Goal: Transaction & Acquisition: Book appointment/travel/reservation

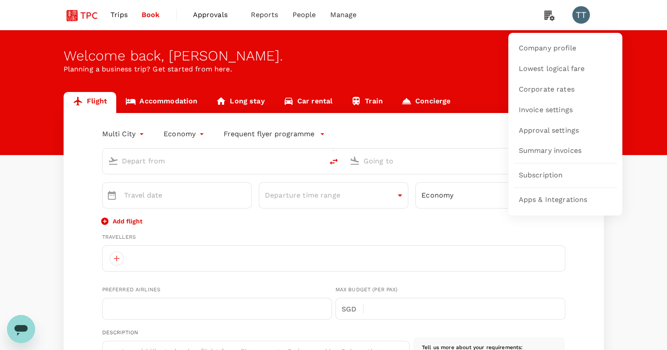
type input "oneway"
type input "business"
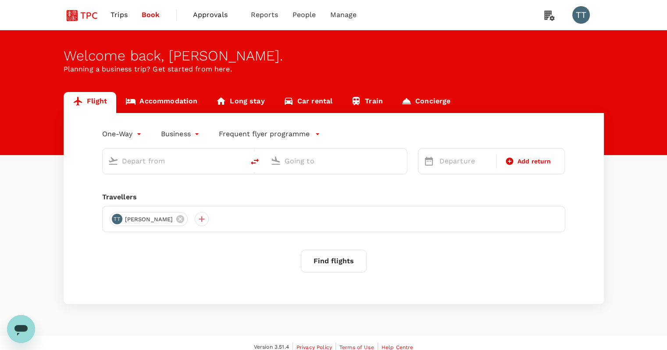
type input "Tokyo Intl (HND)"
type input "Shanghai Pudong Intl (PVG)"
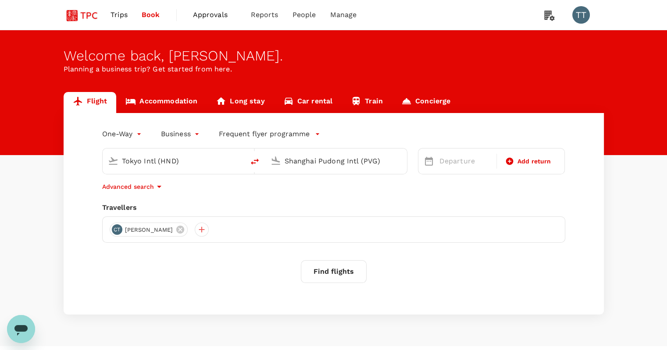
click at [220, 161] on input "Tokyo Intl (HND)" at bounding box center [174, 161] width 104 height 14
click at [225, 192] on p "Singapore Changi" at bounding box center [188, 195] width 156 height 9
type input "Singapore Changi (SIN)"
click at [321, 163] on input "Shanghai Pudong Intl (PVG)" at bounding box center [337, 161] width 104 height 14
click at [451, 163] on p "Departure" at bounding box center [465, 161] width 52 height 11
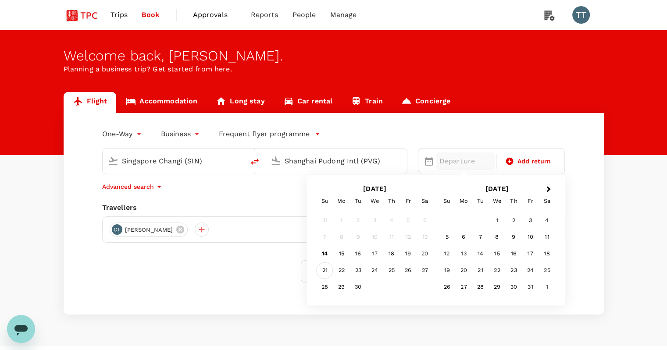
click at [329, 273] on div "21" at bounding box center [325, 271] width 17 height 17
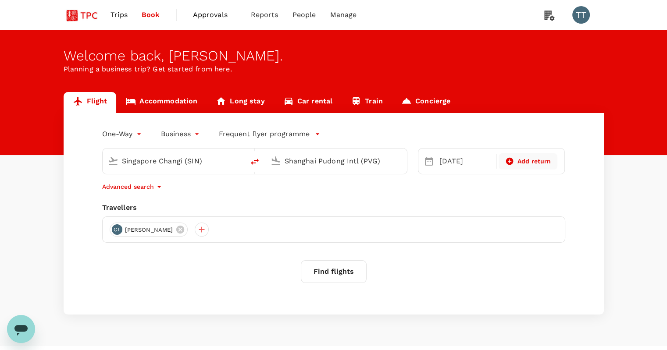
click at [529, 165] on span "Add return" at bounding box center [534, 161] width 34 height 9
type input "roundtrip"
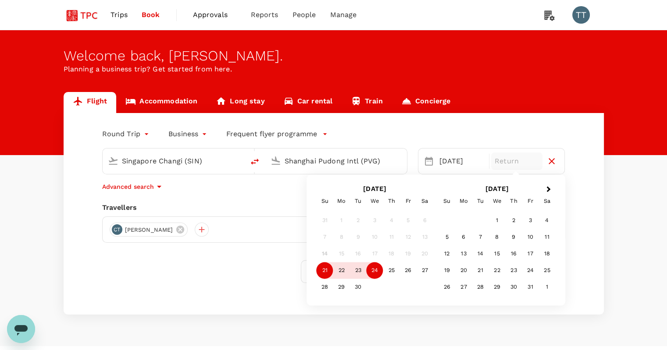
click at [375, 273] on div "24" at bounding box center [375, 271] width 17 height 17
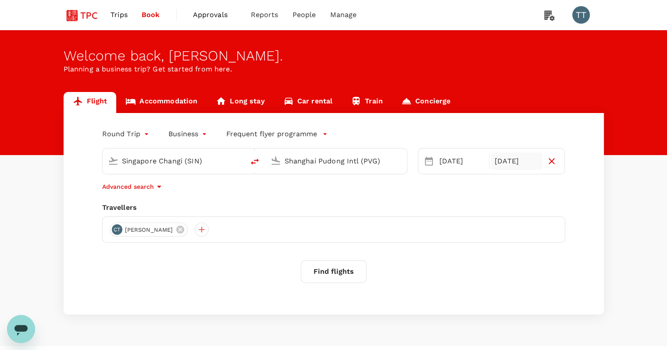
click at [344, 270] on button "Find flights" at bounding box center [334, 271] width 66 height 23
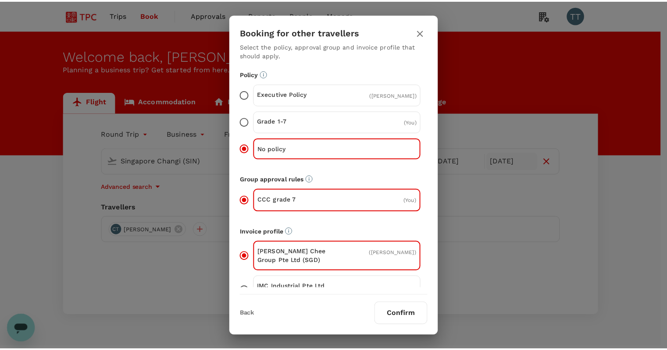
scroll to position [20, 0]
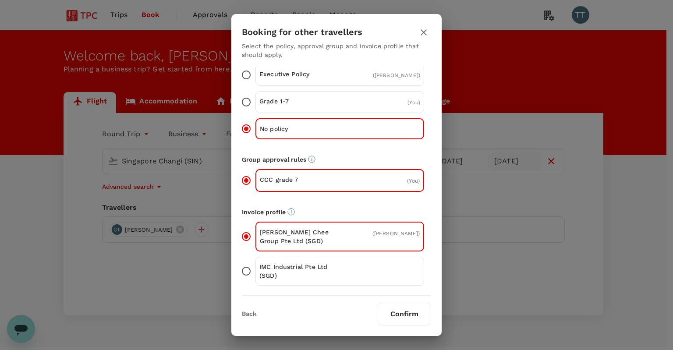
click at [428, 31] on icon "button" at bounding box center [424, 32] width 11 height 11
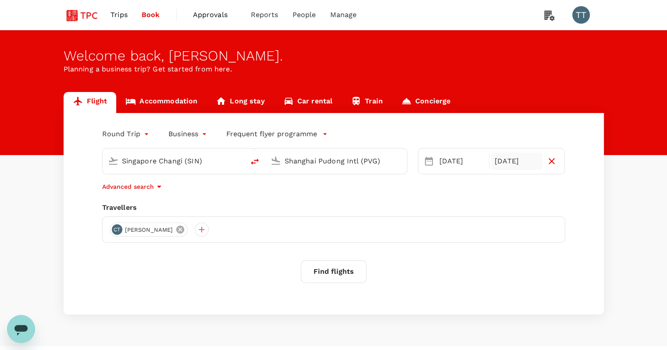
click at [175, 229] on icon at bounding box center [180, 230] width 10 height 10
click at [119, 230] on div at bounding box center [117, 230] width 14 height 14
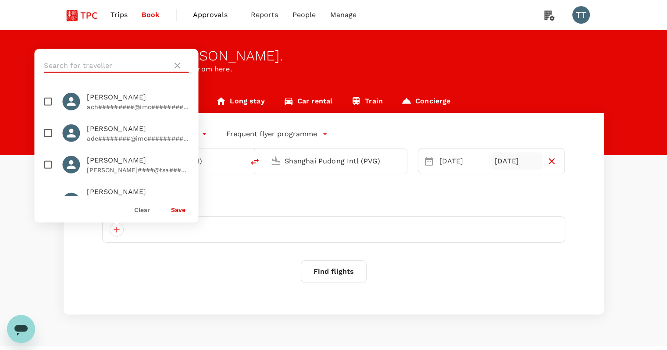
click at [146, 65] on input "text" at bounding box center [106, 66] width 125 height 14
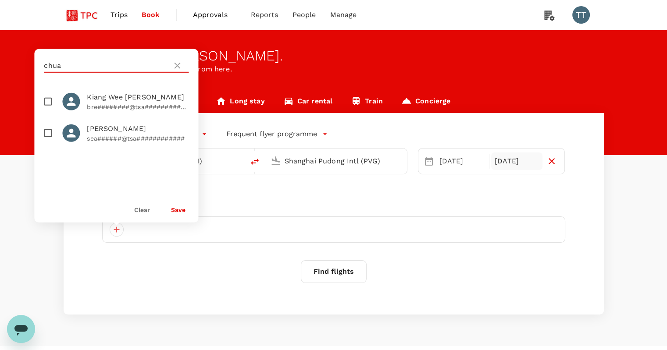
type input "chua"
click at [50, 103] on input "checkbox" at bounding box center [48, 102] width 18 height 18
checkbox input "true"
click at [178, 207] on button "Save" at bounding box center [178, 210] width 14 height 7
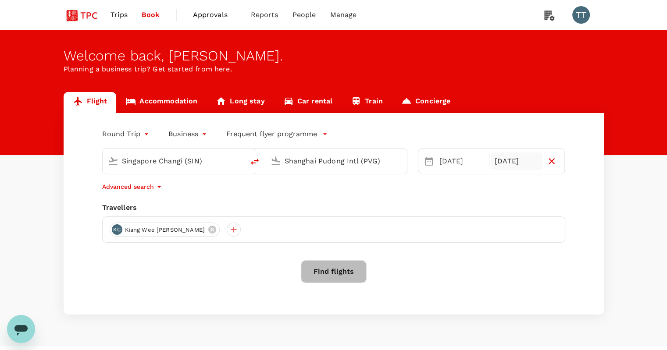
click at [333, 270] on button "Find flights" at bounding box center [334, 271] width 66 height 23
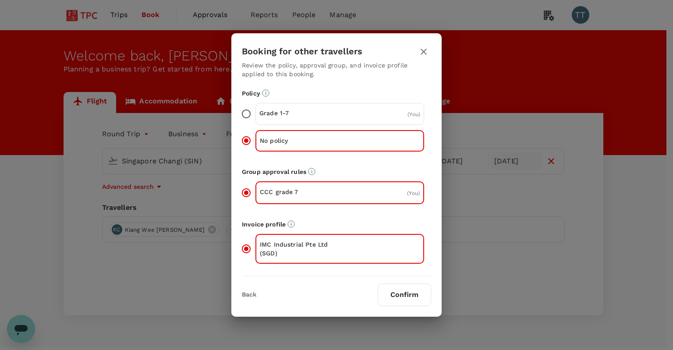
click at [339, 248] on p "IMC Industrial Pte Ltd (SGD)" at bounding box center [300, 249] width 80 height 18
click at [256, 248] on input "IMC Industrial Pte Ltd (SGD)" at bounding box center [246, 249] width 18 height 18
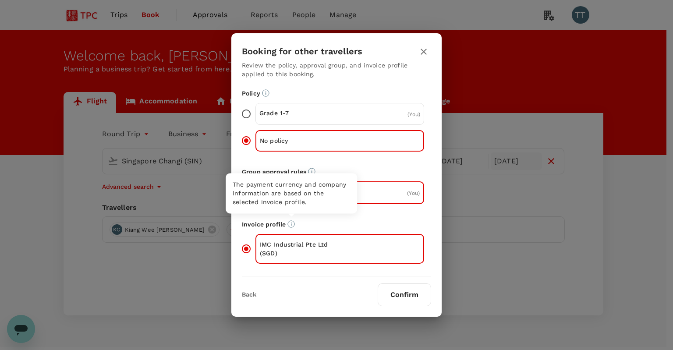
click at [290, 224] on icon "The payment currency and company information are based on the selected invoice …" at bounding box center [291, 224] width 7 height 7
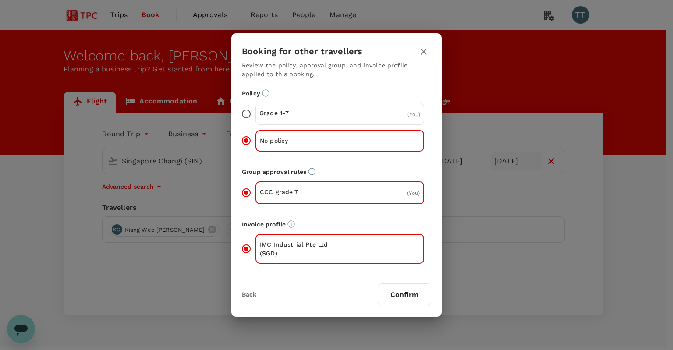
click at [400, 224] on p "Invoice profile" at bounding box center [336, 224] width 189 height 9
click at [410, 296] on button "Confirm" at bounding box center [404, 295] width 53 height 23
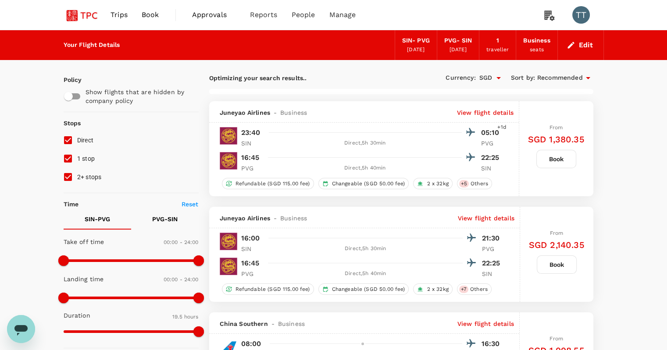
click at [540, 47] on div "seats" at bounding box center [537, 50] width 14 height 9
click at [584, 43] on button "Edit" at bounding box center [581, 45] width 32 height 14
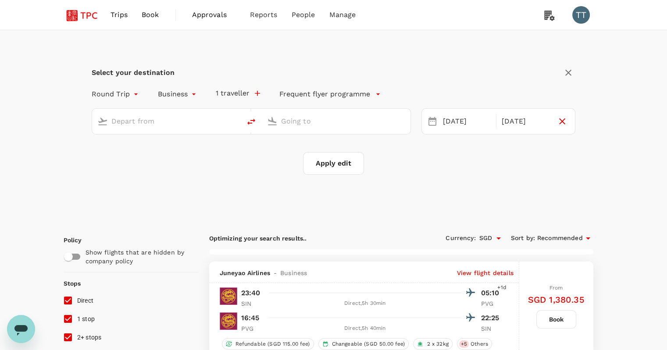
type input "Singapore Changi (SIN)"
type input "Shanghai Pudong Intl (PVG)"
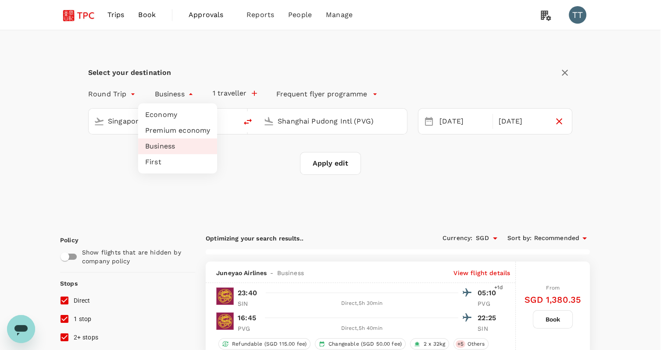
click at [184, 116] on li "Economy" at bounding box center [177, 115] width 79 height 16
type input "economy"
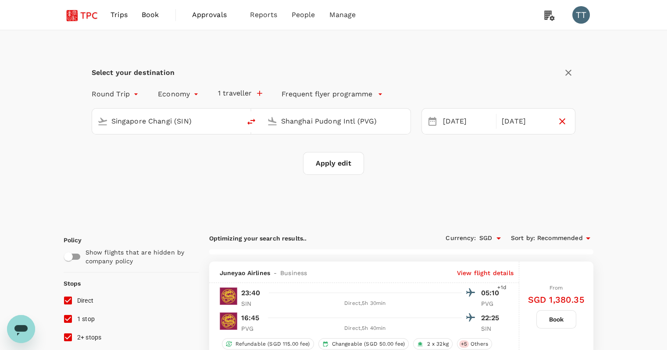
click at [347, 165] on button "Apply edit" at bounding box center [333, 163] width 61 height 23
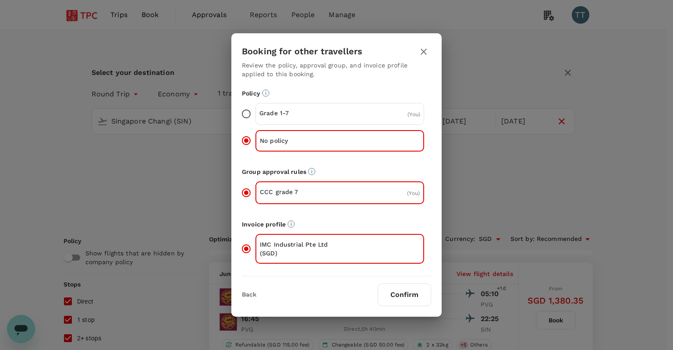
click at [409, 291] on button "Confirm" at bounding box center [404, 295] width 53 height 23
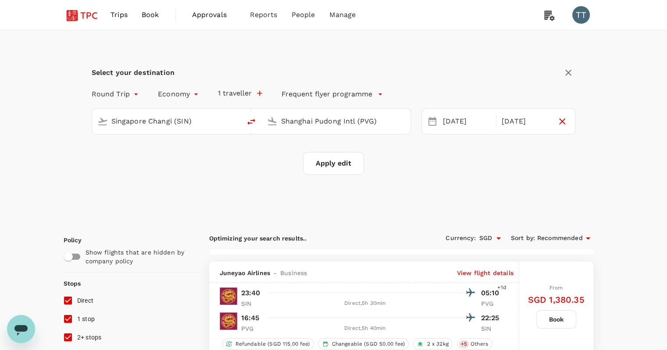
checkbox input "false"
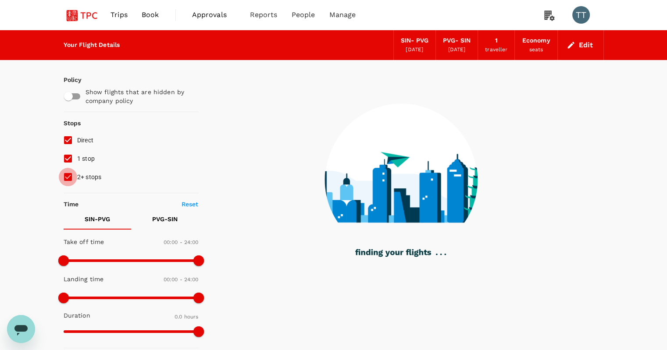
click at [71, 179] on input "2+ stops" at bounding box center [68, 177] width 18 height 18
checkbox input "false"
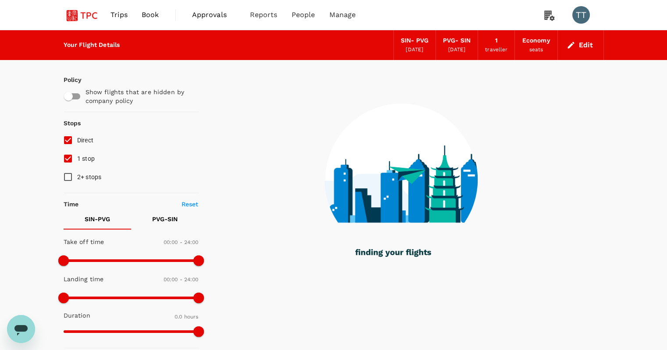
click at [68, 161] on input "1 stop" at bounding box center [68, 159] width 18 height 18
checkbox input "false"
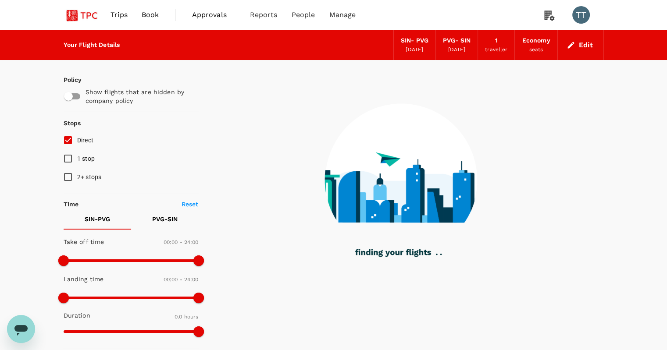
type input "1160"
checkbox input "true"
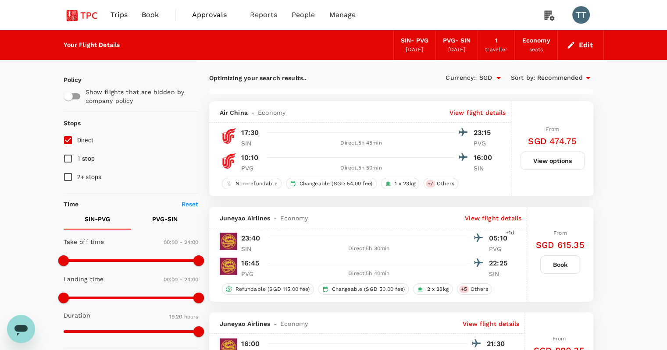
type input "1200"
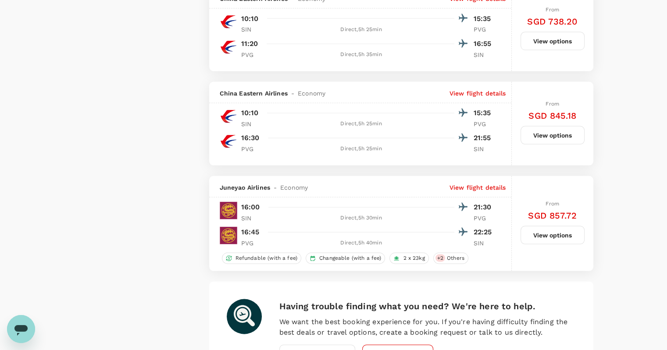
scroll to position [1860, 0]
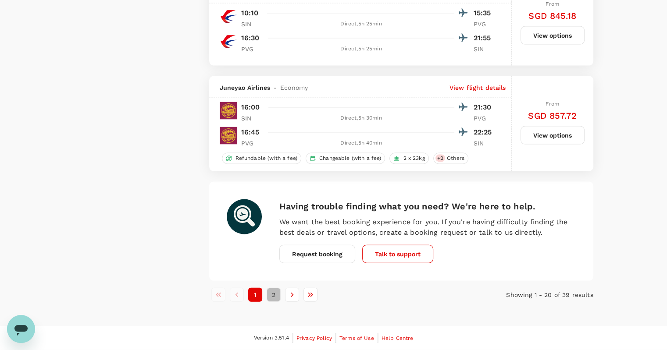
click at [278, 297] on button "2" at bounding box center [274, 295] width 14 height 14
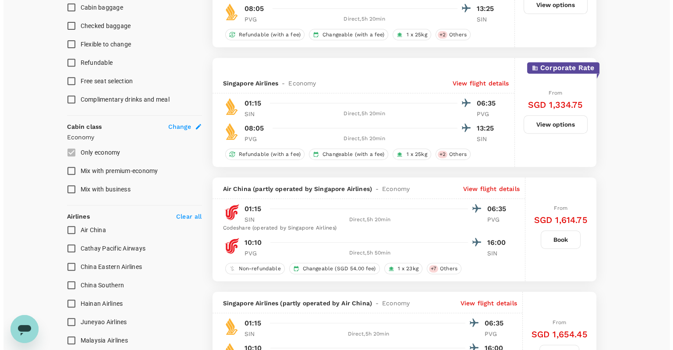
scroll to position [395, 0]
